Goal: Task Accomplishment & Management: Use online tool/utility

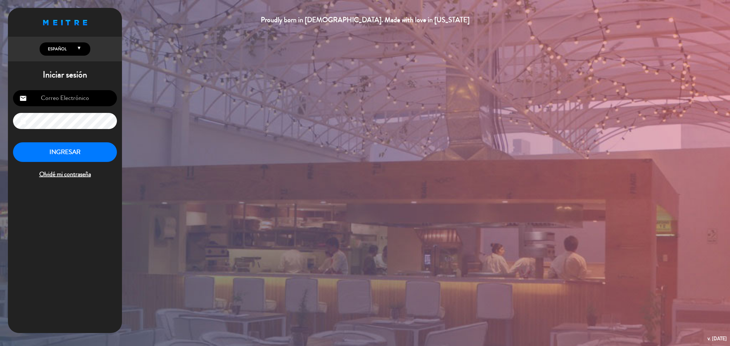
type input "[EMAIL_ADDRESS][DOMAIN_NAME]"
click at [64, 153] on button "INGRESAR" at bounding box center [65, 152] width 104 height 20
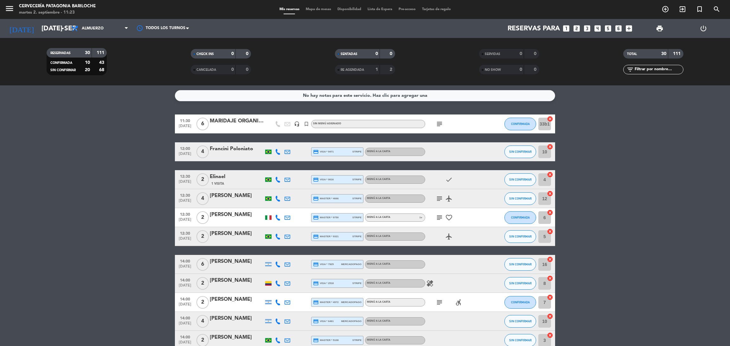
click at [314, 8] on span "Mapa de mesas" at bounding box center [318, 9] width 32 height 3
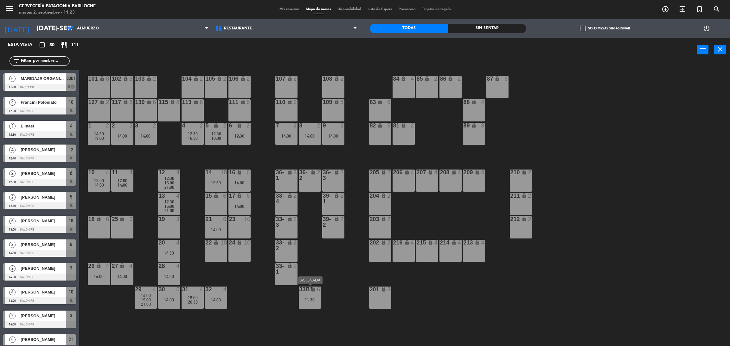
click at [303, 300] on div "11:30" at bounding box center [310, 300] width 22 height 4
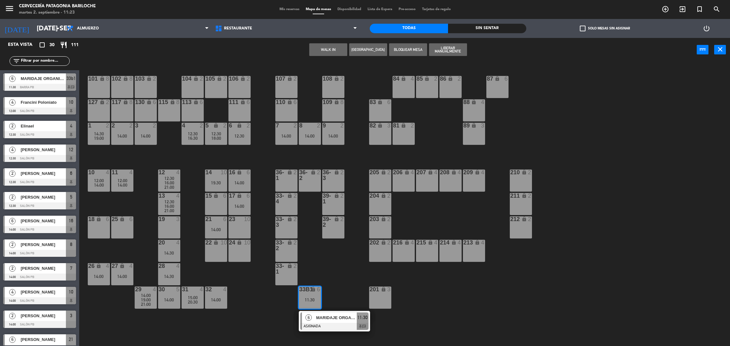
click at [309, 278] on div "101 lock 8 102 lock 8 104 lock 2 105 lock 2 106 lock 2 103 lock 2 107 lock 2 10…" at bounding box center [407, 207] width 643 height 285
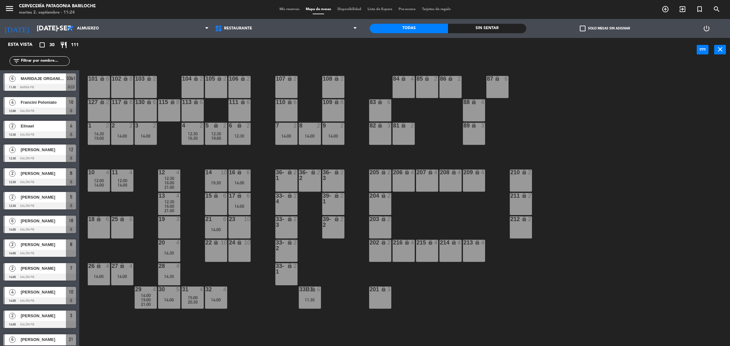
click at [91, 183] on div "14:00" at bounding box center [99, 185] width 22 height 4
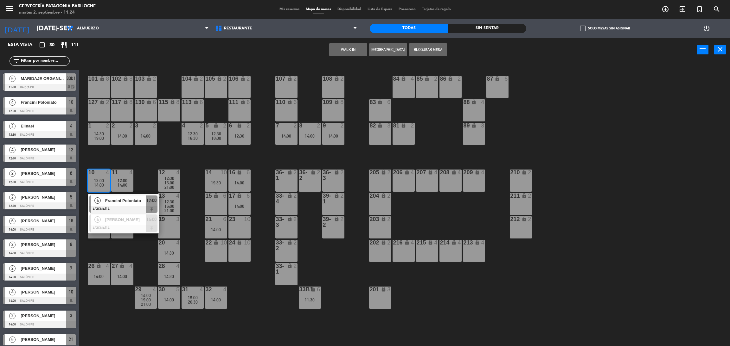
drag, startPoint x: 101, startPoint y: 162, endPoint x: 104, endPoint y: 166, distance: 4.8
click at [101, 162] on div "101 lock 8 102 lock 8 104 lock 2 105 lock 2 106 lock 2 103 lock 2 107 lock 2 10…" at bounding box center [407, 207] width 643 height 285
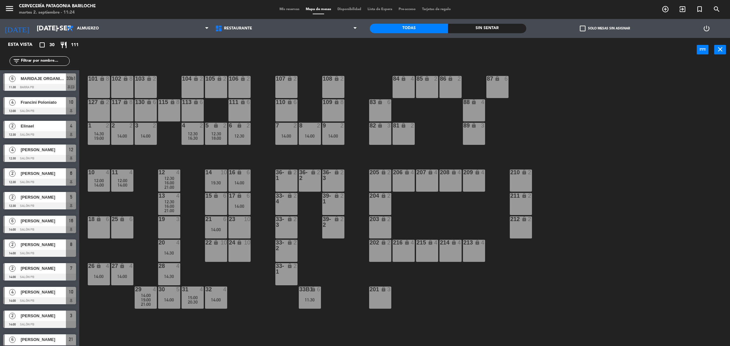
click at [174, 201] on div "12:30" at bounding box center [169, 202] width 22 height 4
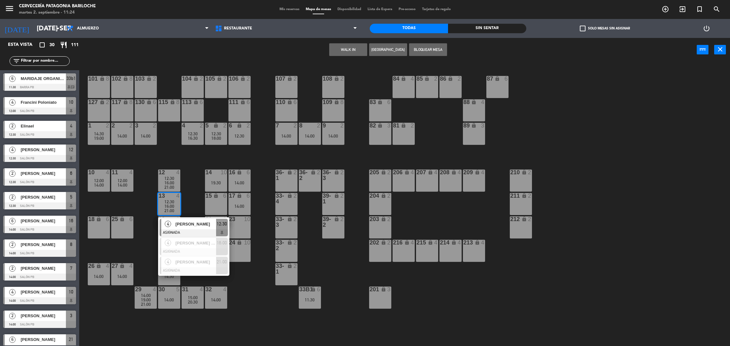
click at [183, 167] on div "101 lock 8 102 lock 8 104 lock 2 105 lock 2 106 lock 2 103 lock 2 107 lock 2 10…" at bounding box center [407, 207] width 643 height 285
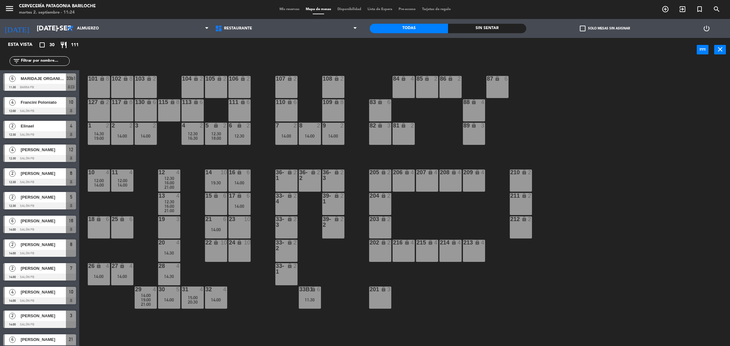
click at [215, 237] on div "21 6 14:00" at bounding box center [216, 228] width 22 height 22
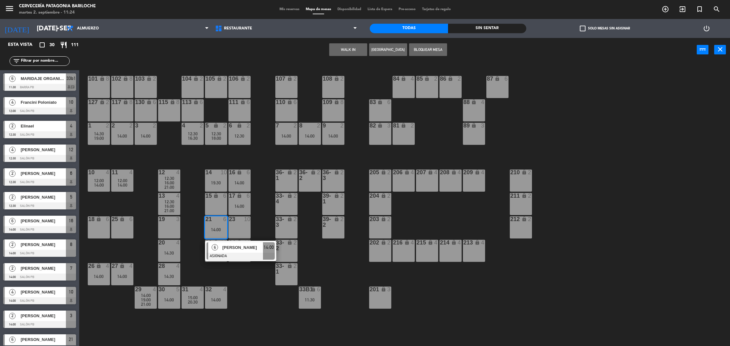
click at [209, 281] on div "101 lock 8 102 lock 8 104 lock 2 105 lock 2 106 lock 2 103 lock 2 107 lock 2 10…" at bounding box center [407, 207] width 643 height 285
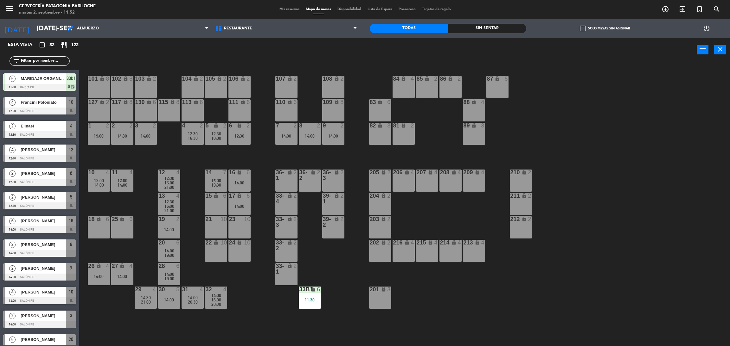
click at [59, 63] on input "text" at bounding box center [44, 61] width 49 height 7
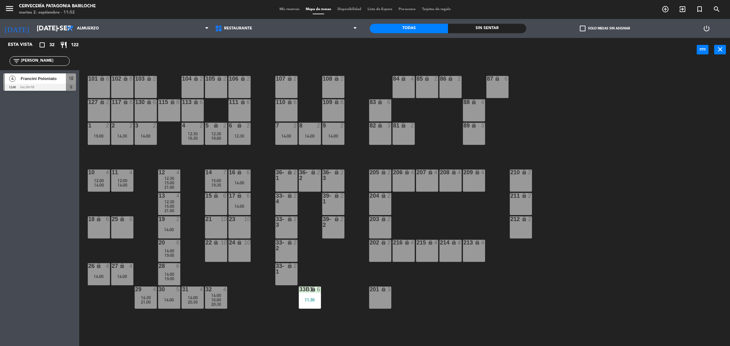
type input "[PERSON_NAME]"
drag, startPoint x: 1, startPoint y: 138, endPoint x: 3, endPoint y: 133, distance: 5.4
click at [2, 136] on div "Esta vista crop_square 32 restaurant 122 filter_list [PERSON_NAME] 4 [PERSON_NA…" at bounding box center [39, 192] width 79 height 308
click at [39, 76] on span "Francini Poloniato" at bounding box center [43, 78] width 45 height 7
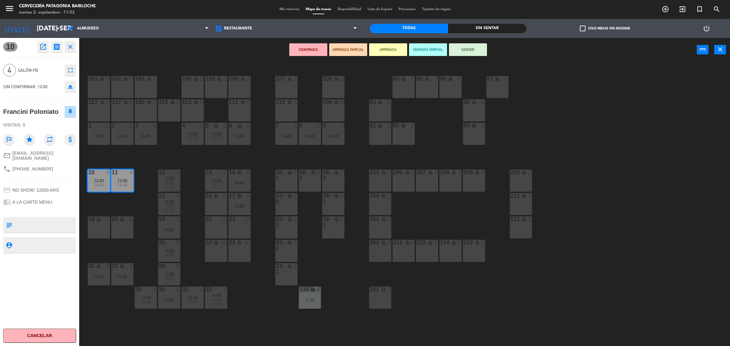
click at [377, 50] on button "ARRIBADA" at bounding box center [388, 49] width 38 height 13
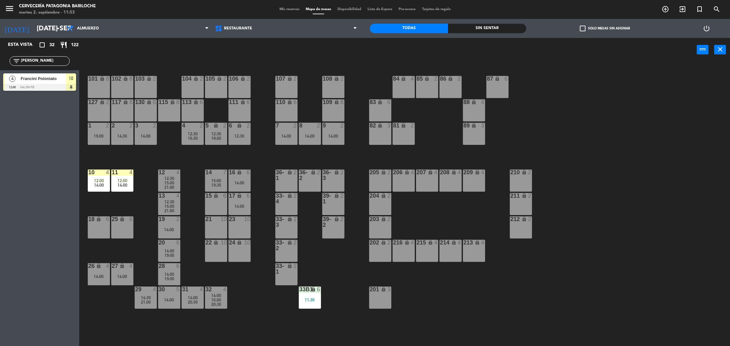
click at [56, 66] on div "filter_list [PERSON_NAME]" at bounding box center [39, 61] width 79 height 18
click at [55, 61] on input "[PERSON_NAME]" at bounding box center [44, 61] width 49 height 7
